Goal: Information Seeking & Learning: Learn about a topic

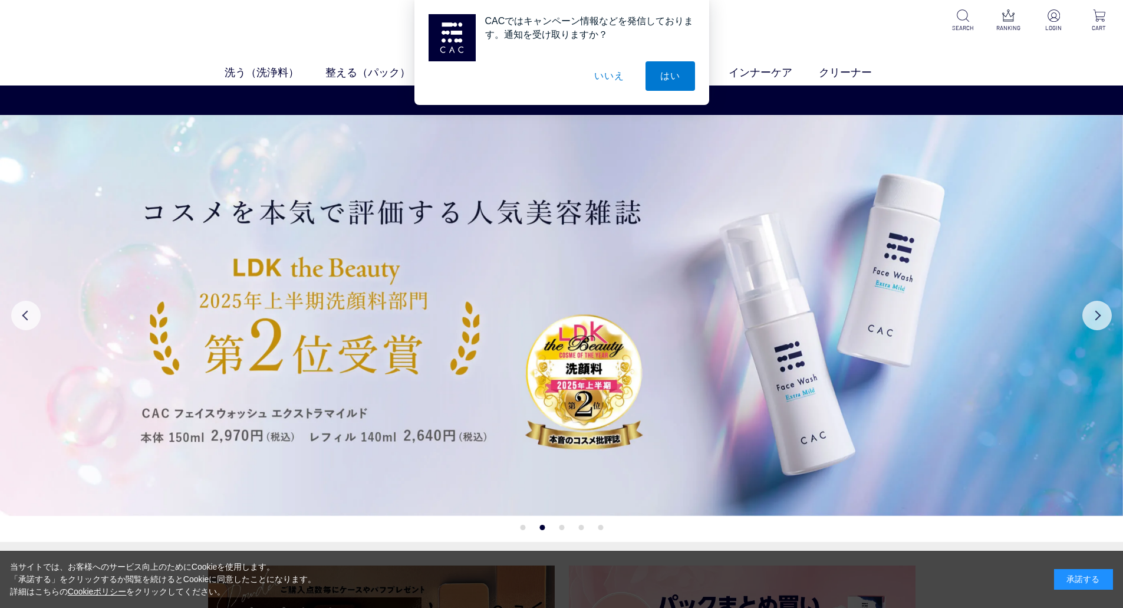
click at [668, 58] on div at bounding box center [561, 37] width 266 height 47
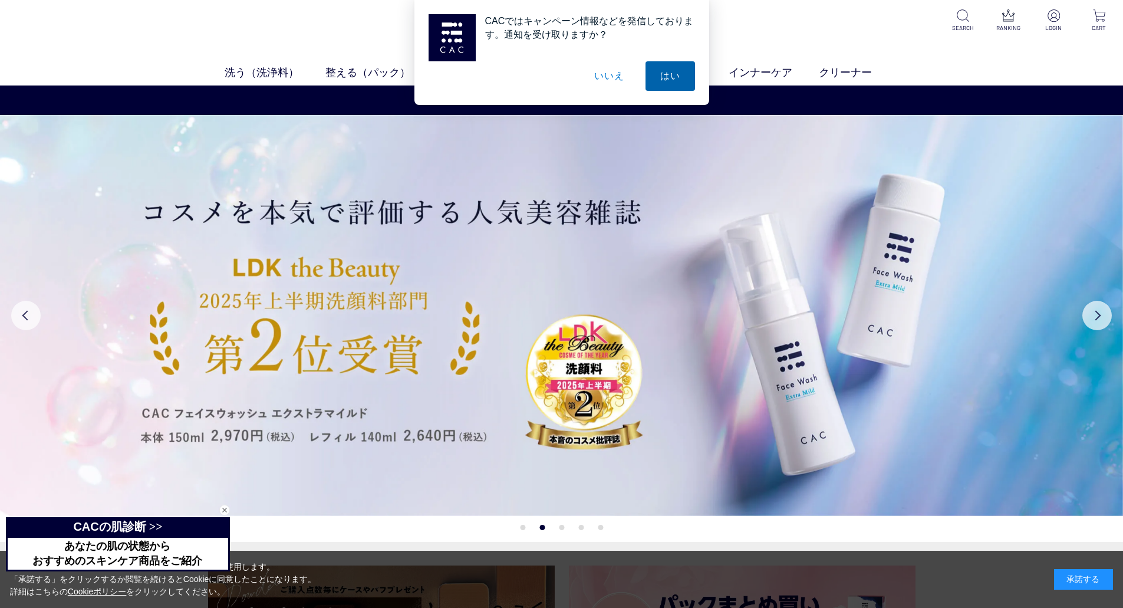
click at [667, 87] on button "はい" at bounding box center [669, 75] width 49 height 29
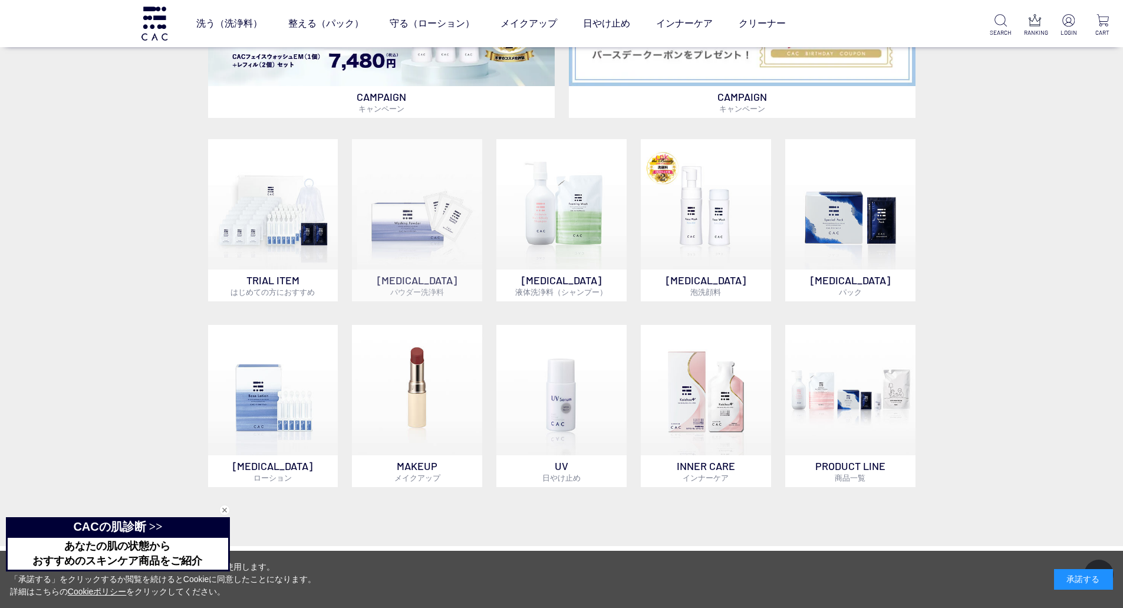
scroll to position [856, 0]
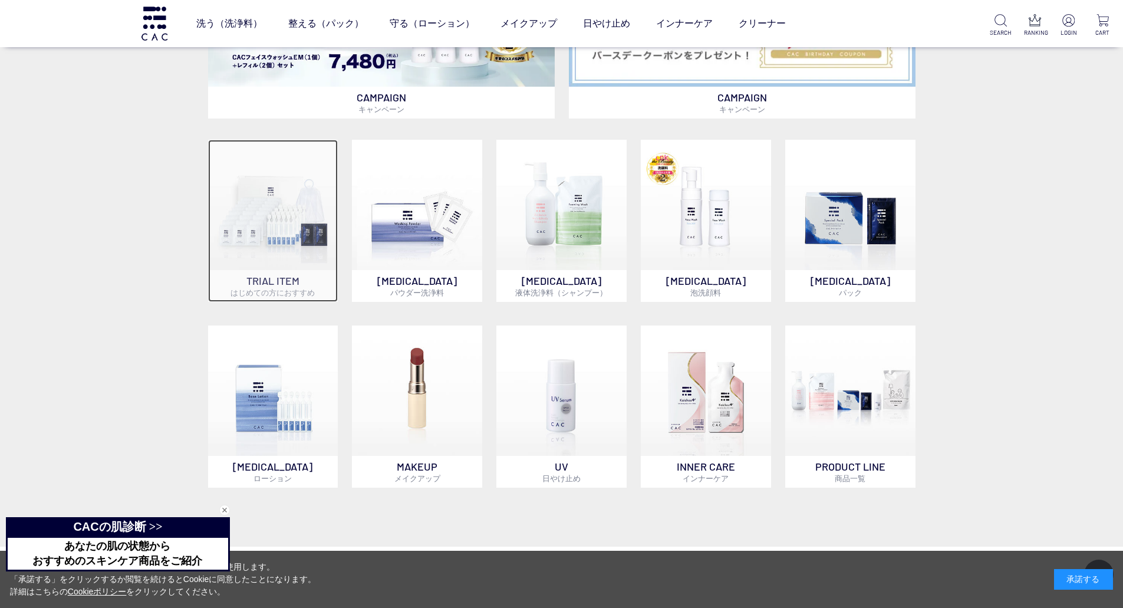
click at [263, 273] on p "TRIAL ITEM はじめての方におすすめ" at bounding box center [273, 286] width 130 height 32
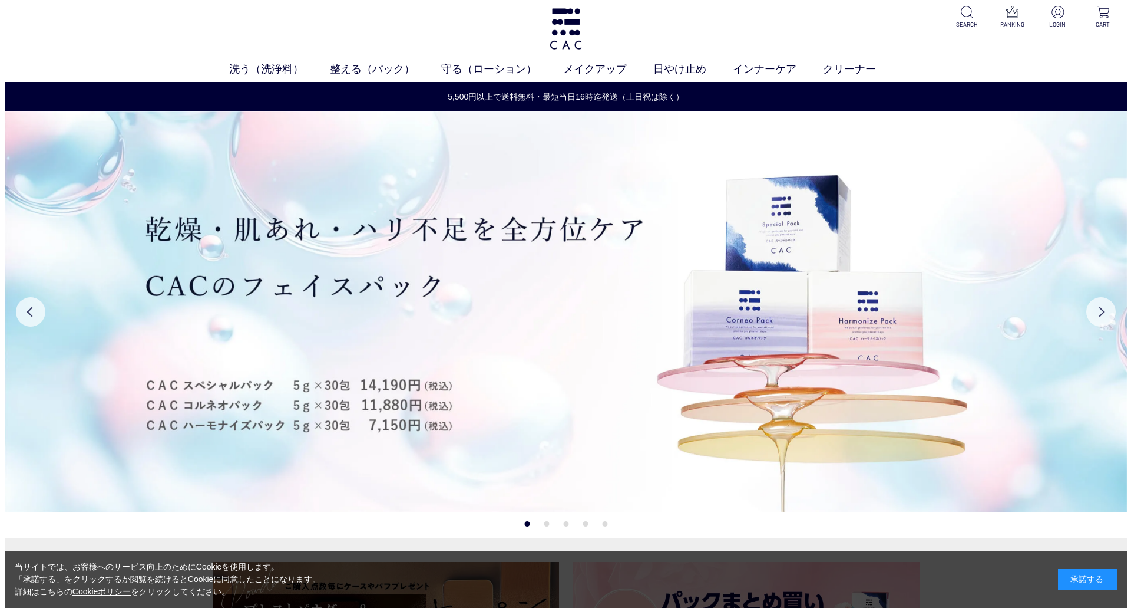
scroll to position [0, 0]
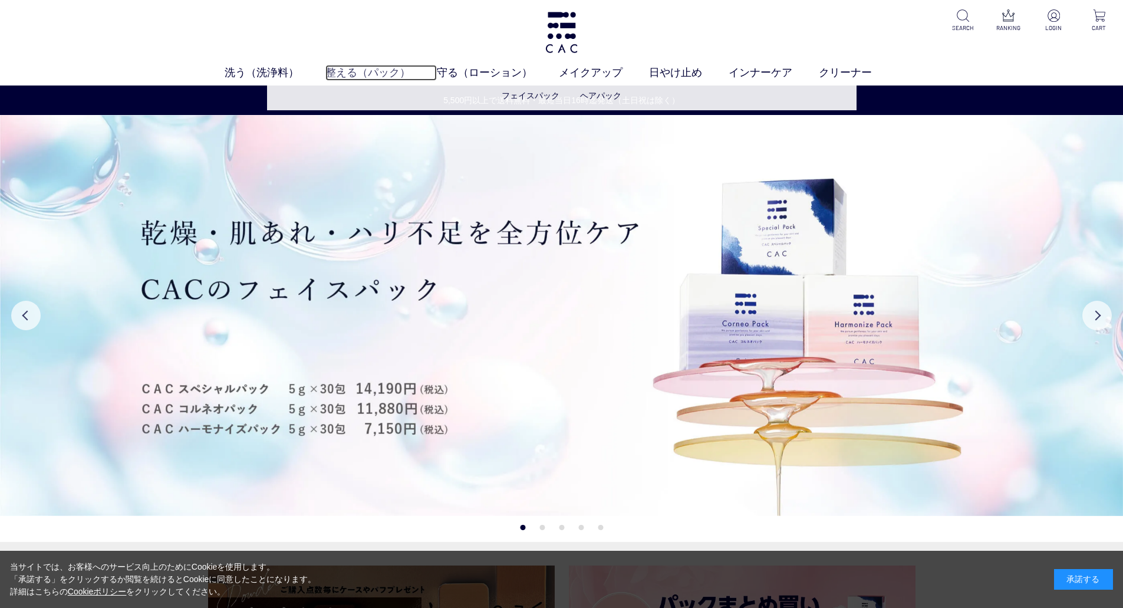
click at [362, 77] on link "整える（パック）" at bounding box center [380, 73] width 111 height 16
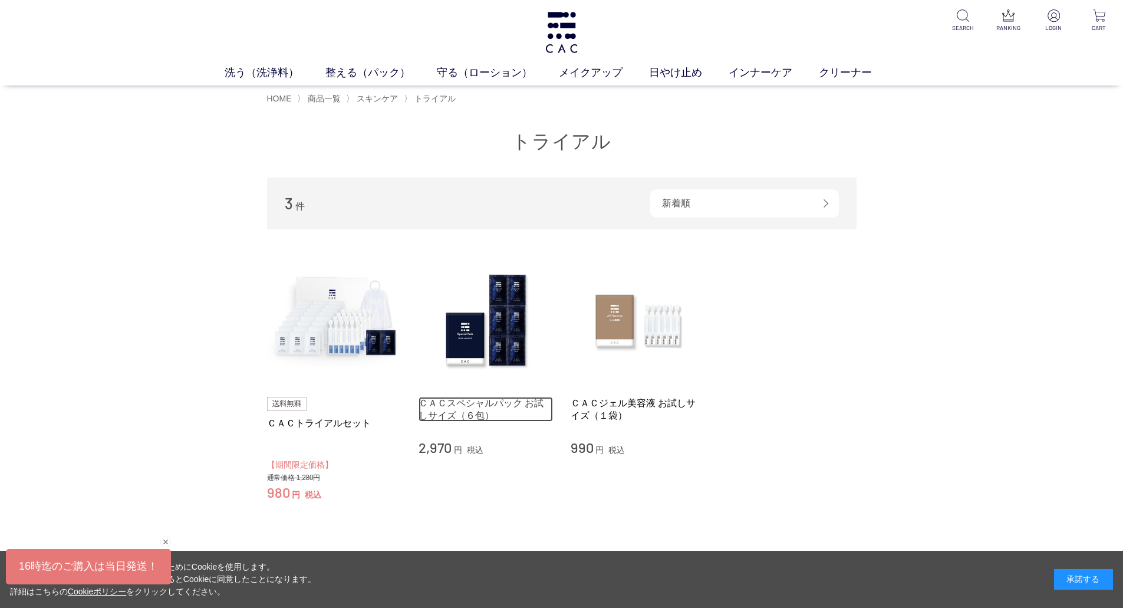
click at [490, 401] on link "ＣＡＣスペシャルパック お試しサイズ（６包）" at bounding box center [485, 409] width 134 height 25
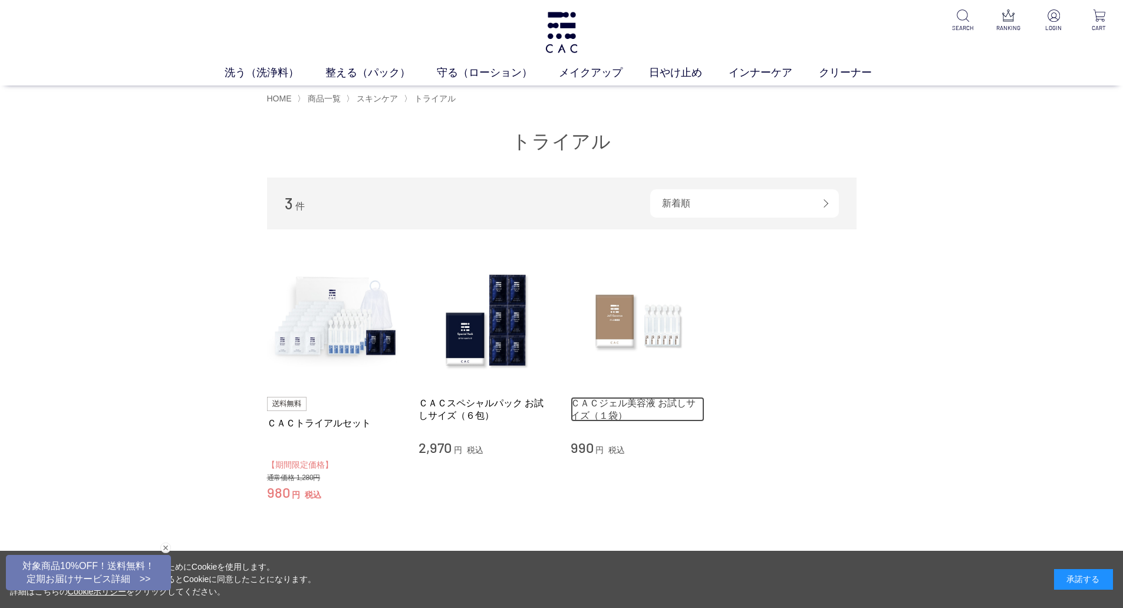
click at [608, 405] on link "ＣＡＣジェル美容液 お試しサイズ（１袋）" at bounding box center [637, 409] width 134 height 25
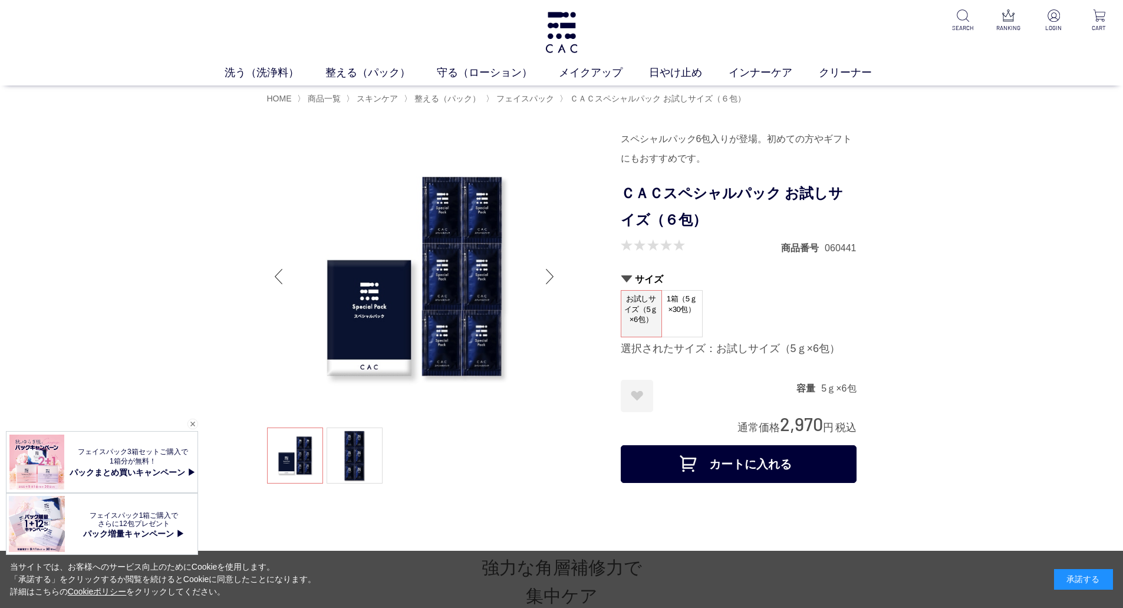
click at [550, 285] on div "Next slide" at bounding box center [550, 276] width 24 height 47
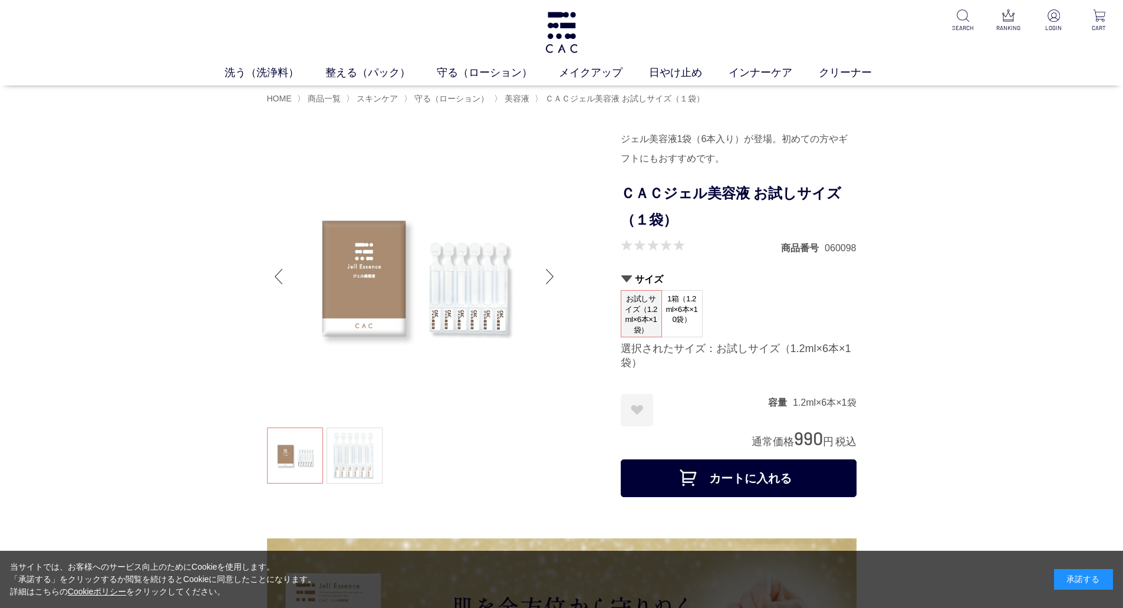
click at [545, 272] on div "Next slide" at bounding box center [550, 276] width 24 height 47
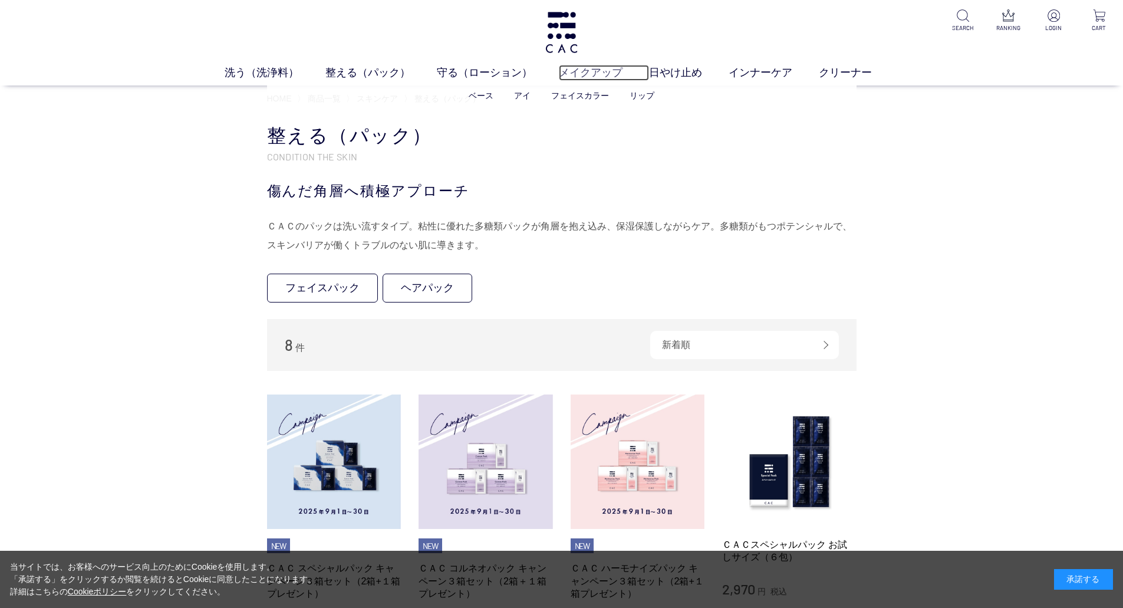
click at [606, 70] on link "メイクアップ" at bounding box center [604, 73] width 90 height 16
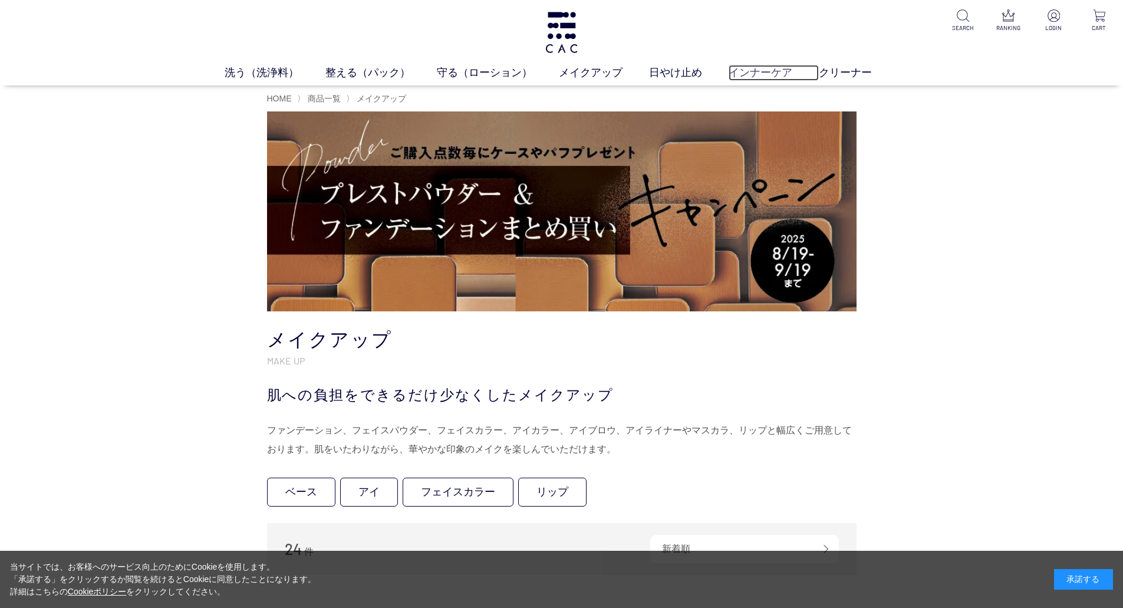
click at [750, 78] on link "インナーケア" at bounding box center [773, 73] width 90 height 16
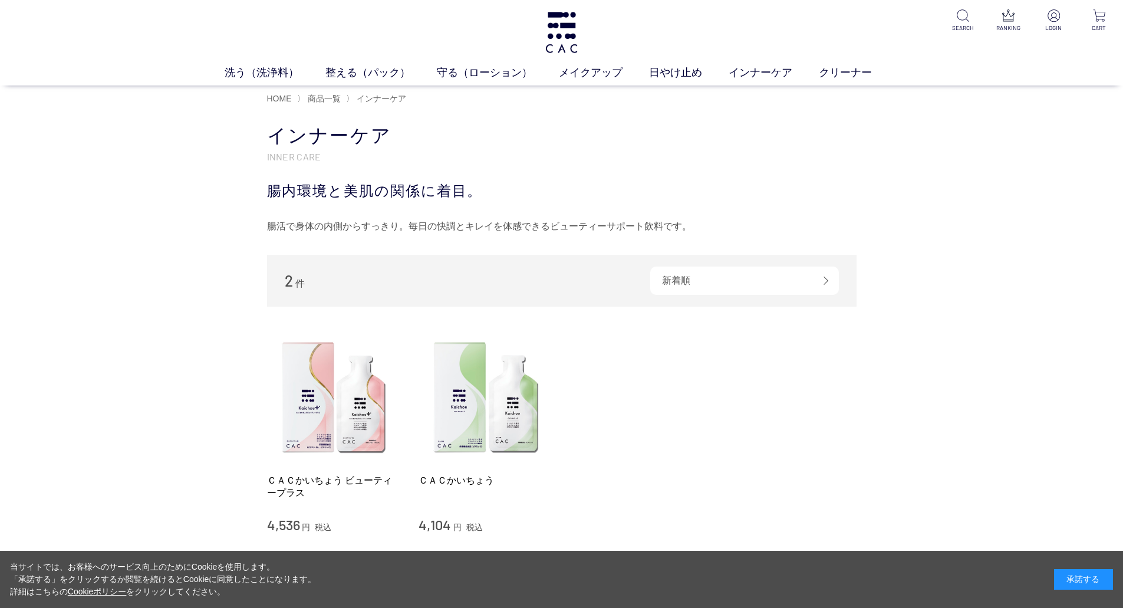
click at [829, 64] on div "洗う（洗浄料） 液体洗浄料 パウダー洗浄料 泡洗顔料 グッズ 整える（パック） フェイスパック ヘアパック 守る（ローション） 保湿化粧水 柔軟化粧水 美容液…" at bounding box center [561, 42] width 1123 height 85
click at [834, 72] on link "クリーナー" at bounding box center [858, 73] width 80 height 16
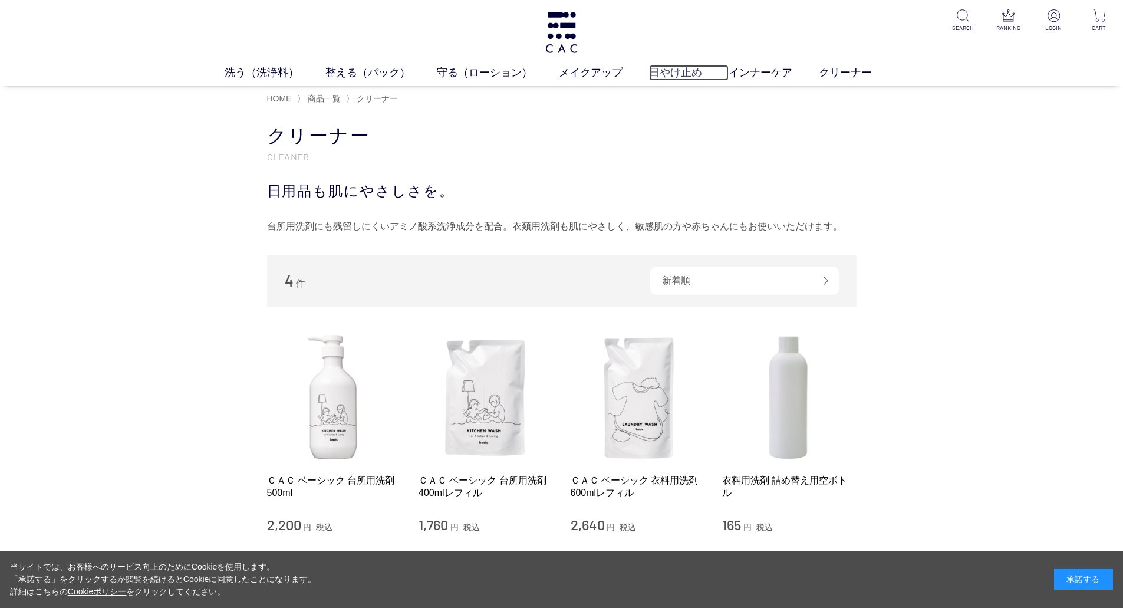
click at [671, 73] on link "日やけ止め" at bounding box center [689, 73] width 80 height 16
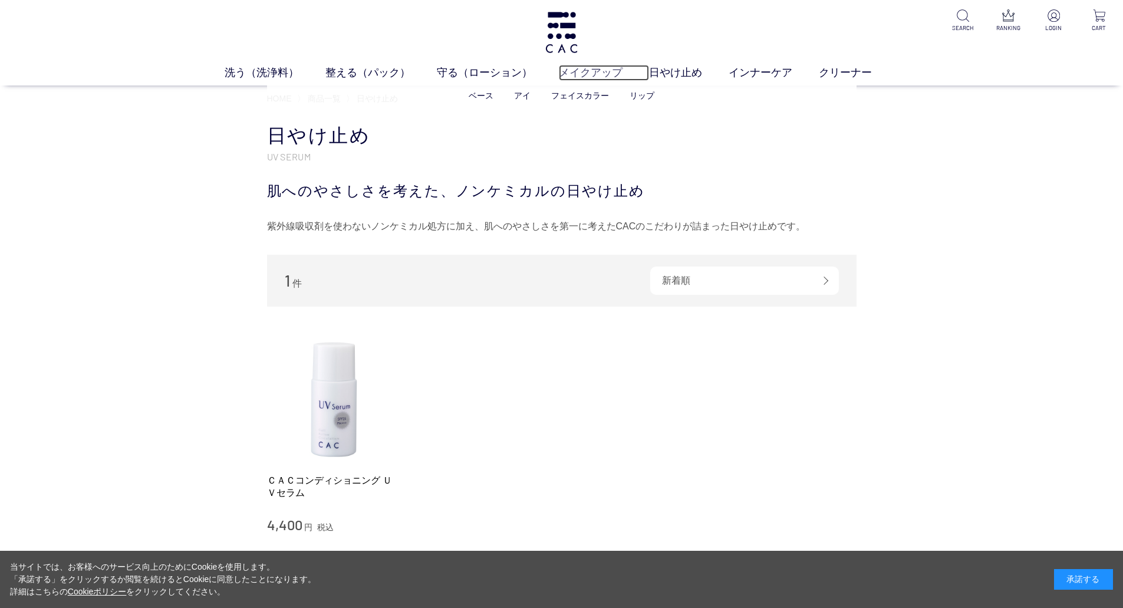
click at [596, 70] on link "メイクアップ" at bounding box center [604, 73] width 90 height 16
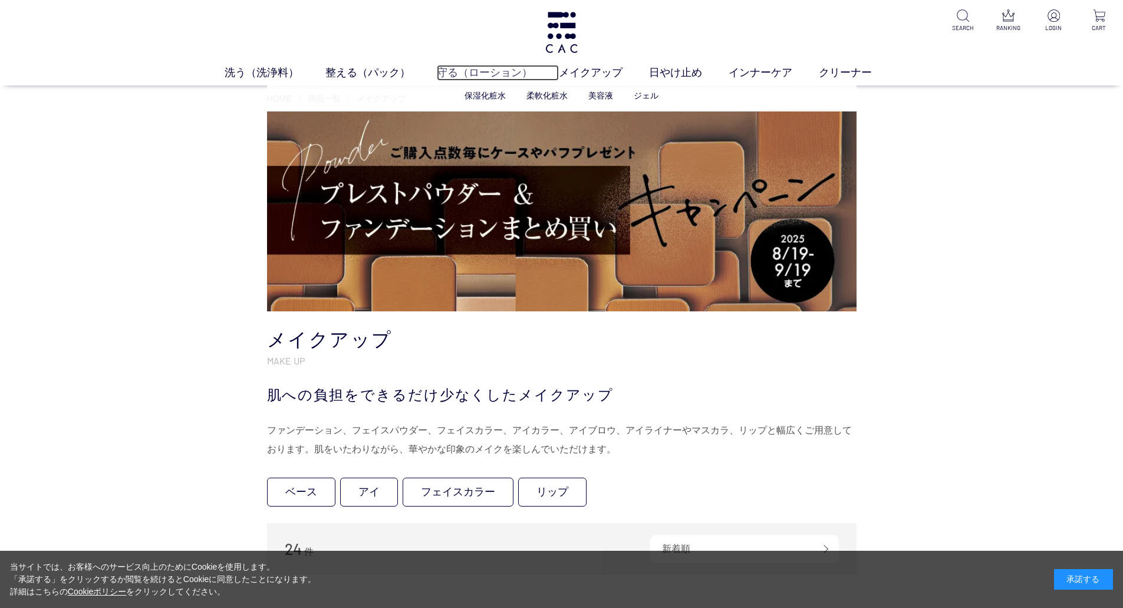
click at [451, 74] on link "守る（ローション）" at bounding box center [498, 73] width 122 height 16
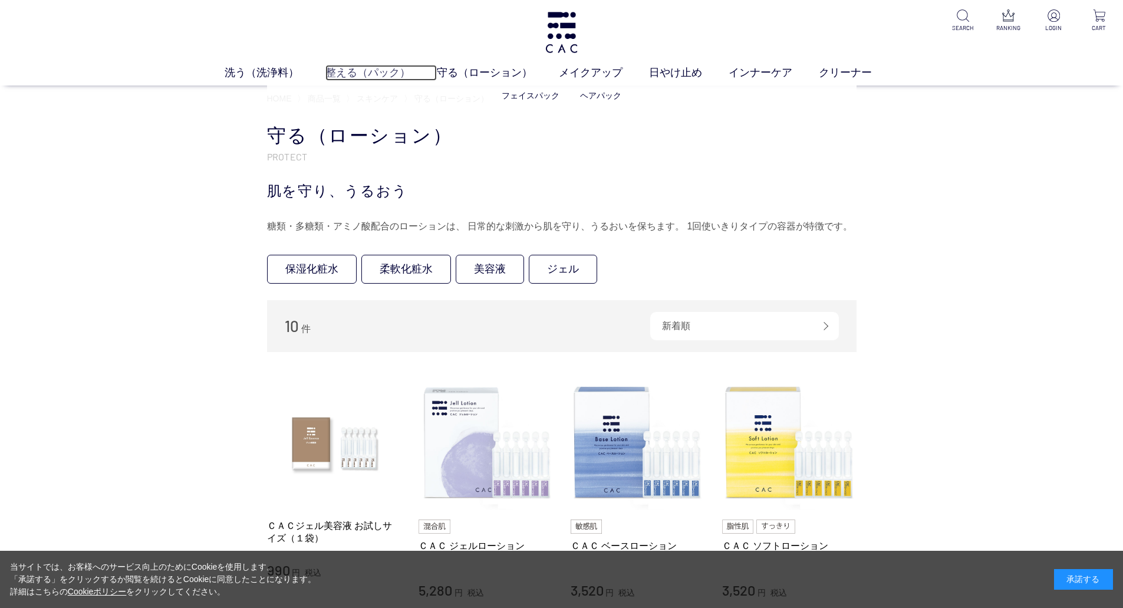
click at [372, 79] on link "整える（パック）" at bounding box center [380, 73] width 111 height 16
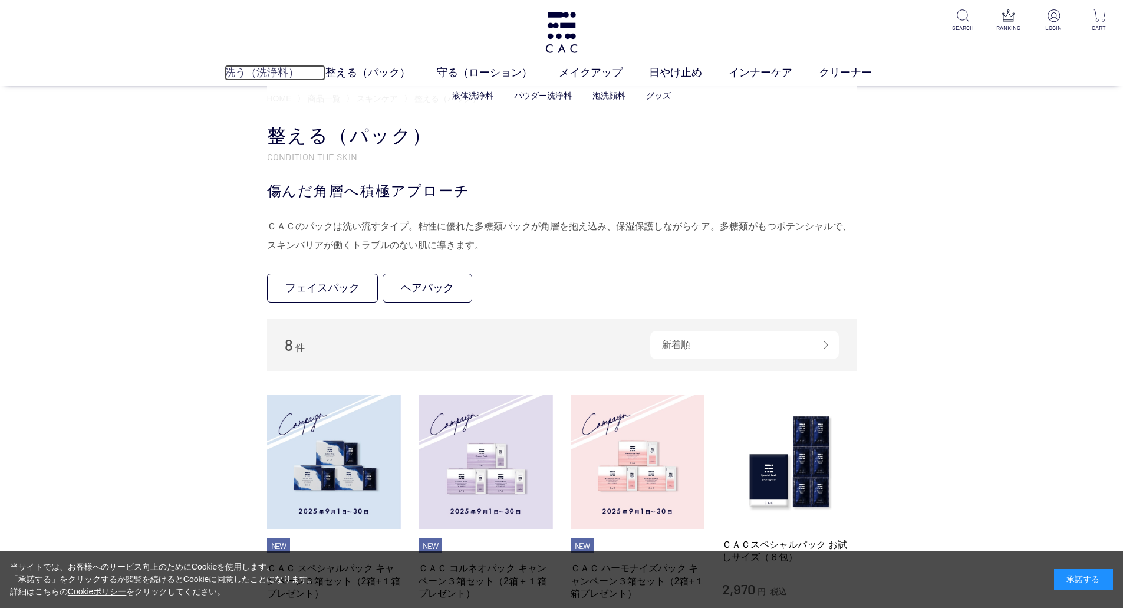
click at [253, 66] on link "洗う（洗浄料）" at bounding box center [275, 73] width 101 height 16
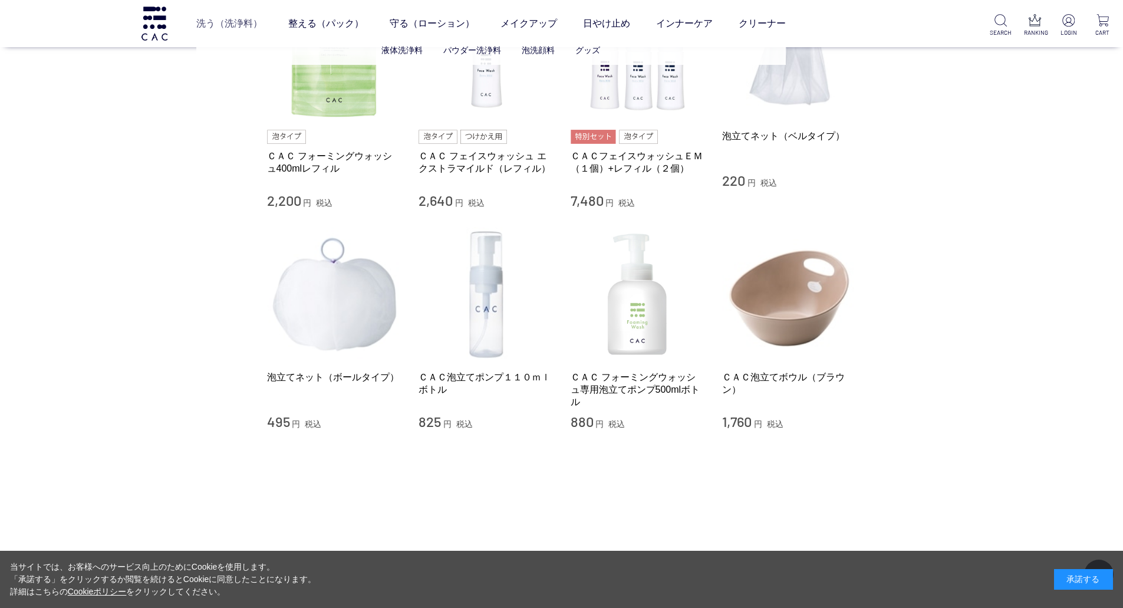
scroll to position [807, 0]
click at [154, 26] on img at bounding box center [154, 23] width 29 height 34
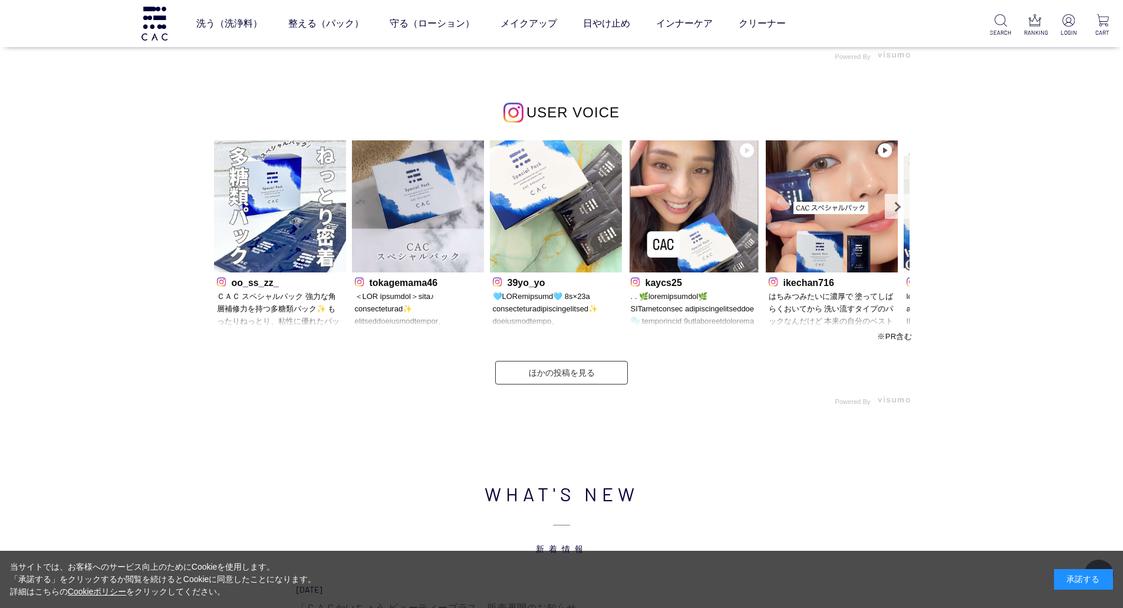
scroll to position [3712, 0]
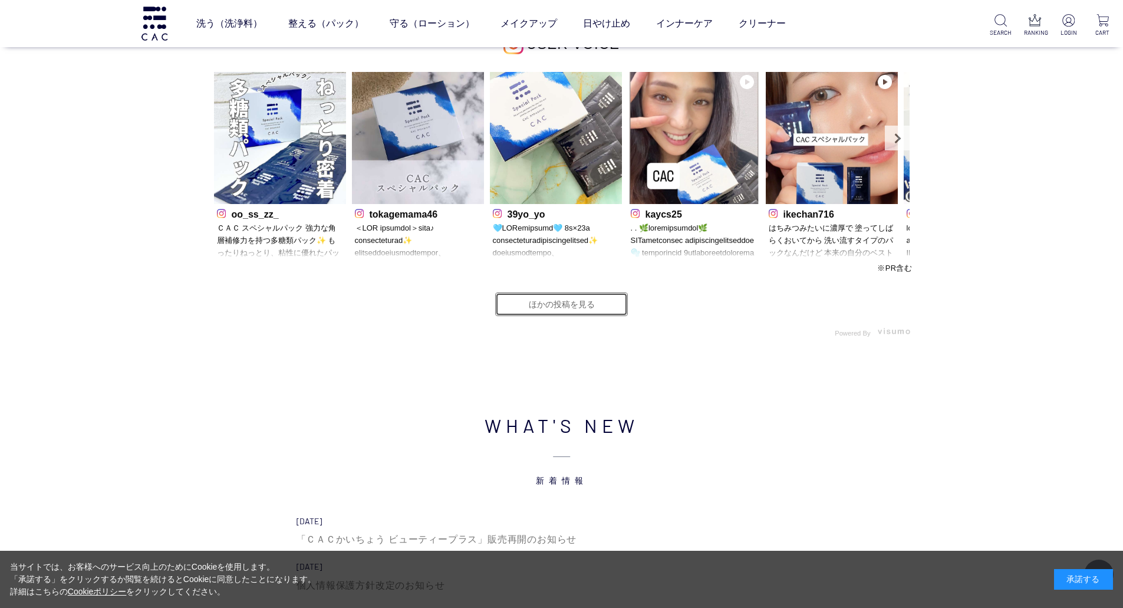
click at [580, 301] on link "ほかの投稿を見る" at bounding box center [561, 304] width 133 height 24
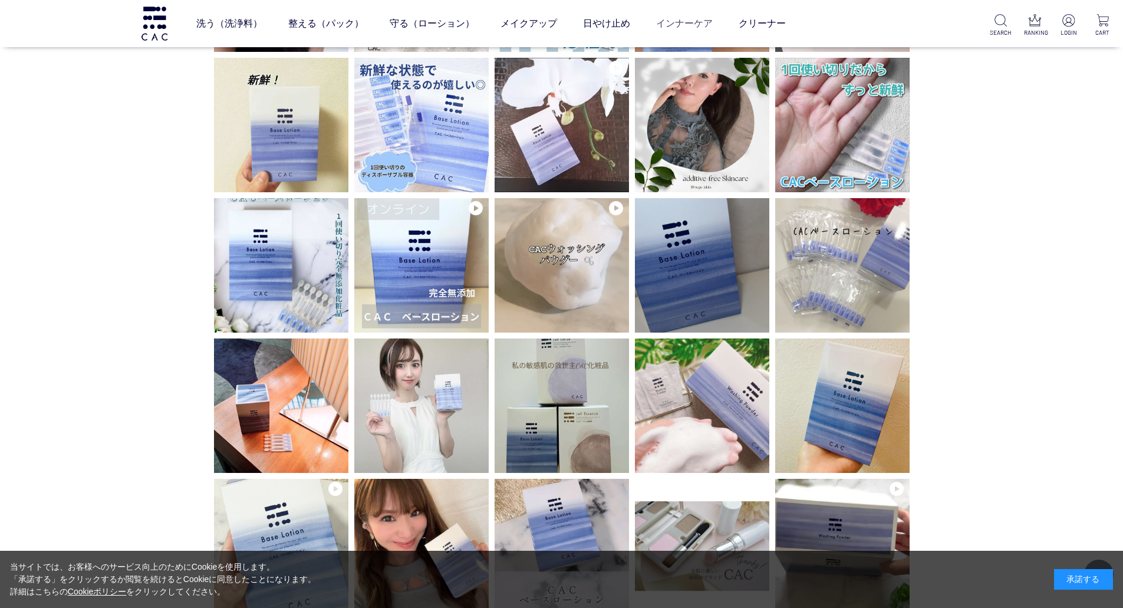
scroll to position [1296, 0]
